Goal: Information Seeking & Learning: Learn about a topic

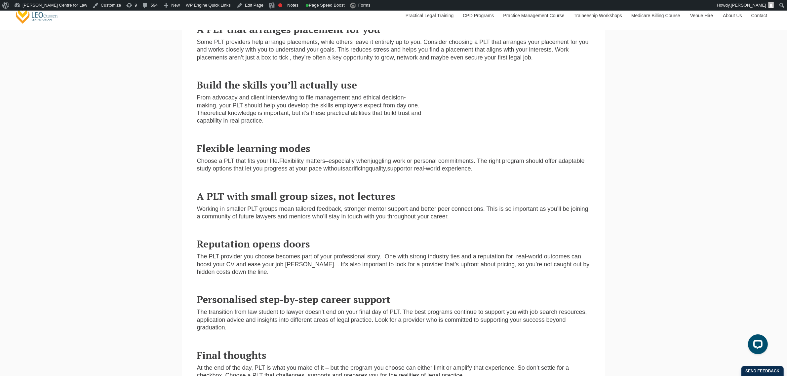
scroll to position [496, 0]
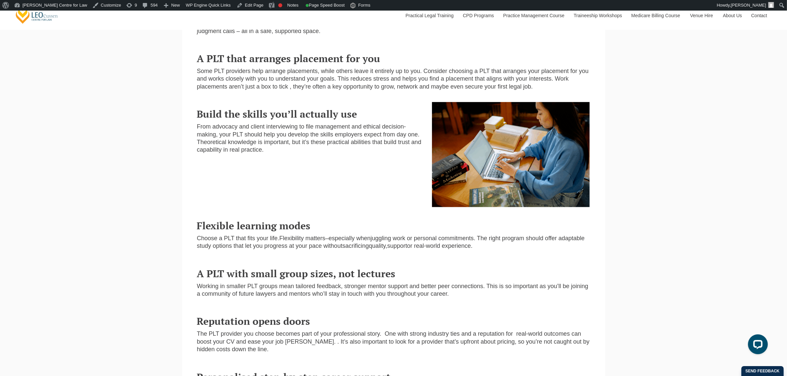
scroll to position [496, 0]
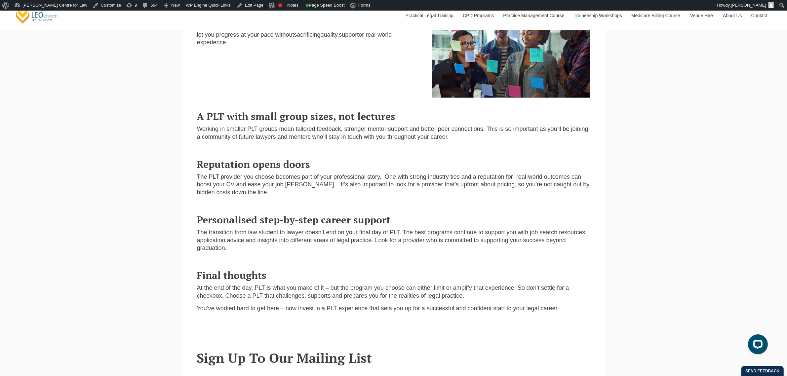
scroll to position [496, 0]
